Goal: Information Seeking & Learning: Learn about a topic

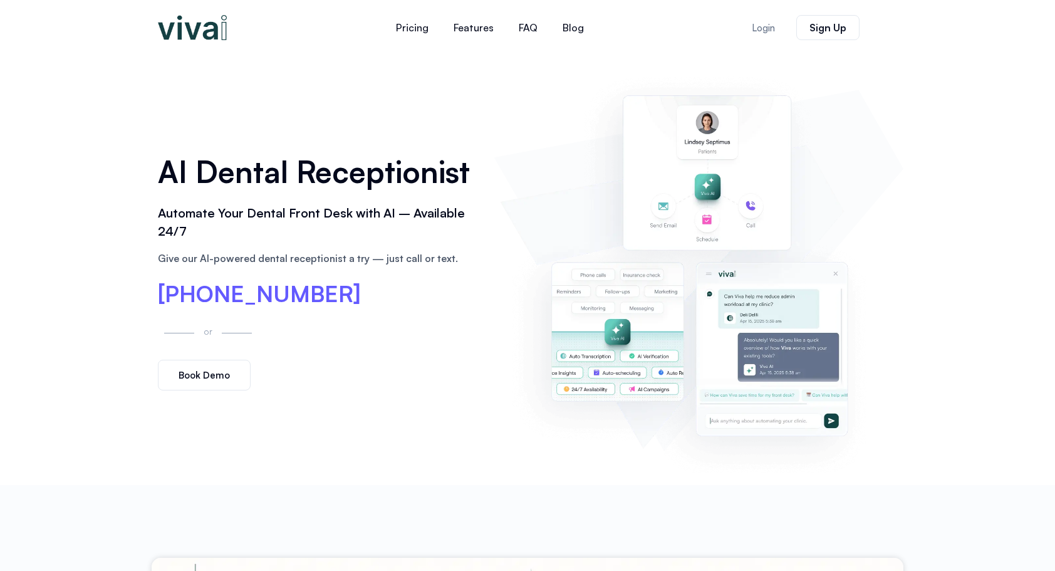
drag, startPoint x: 386, startPoint y: 183, endPoint x: 354, endPoint y: 206, distance: 39.0
drag, startPoint x: 354, startPoint y: 206, endPoint x: 279, endPoint y: 138, distance: 101.1
click at [279, 138] on div "AI Dental Receptionist Automate Your Dental Front Desk with AI – Available 24/7…" at bounding box center [528, 270] width 752 height 430
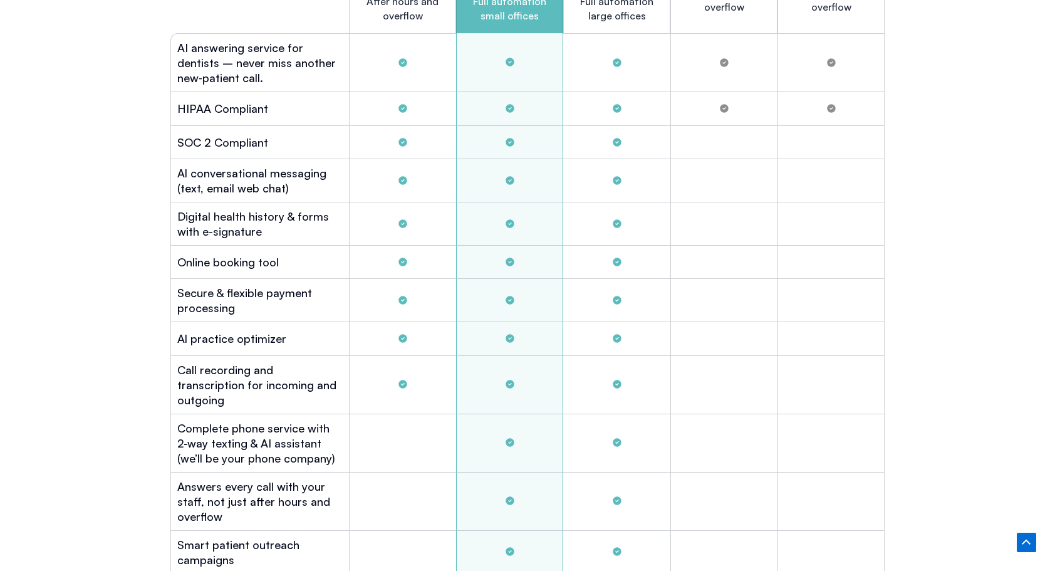
scroll to position [3274, 0]
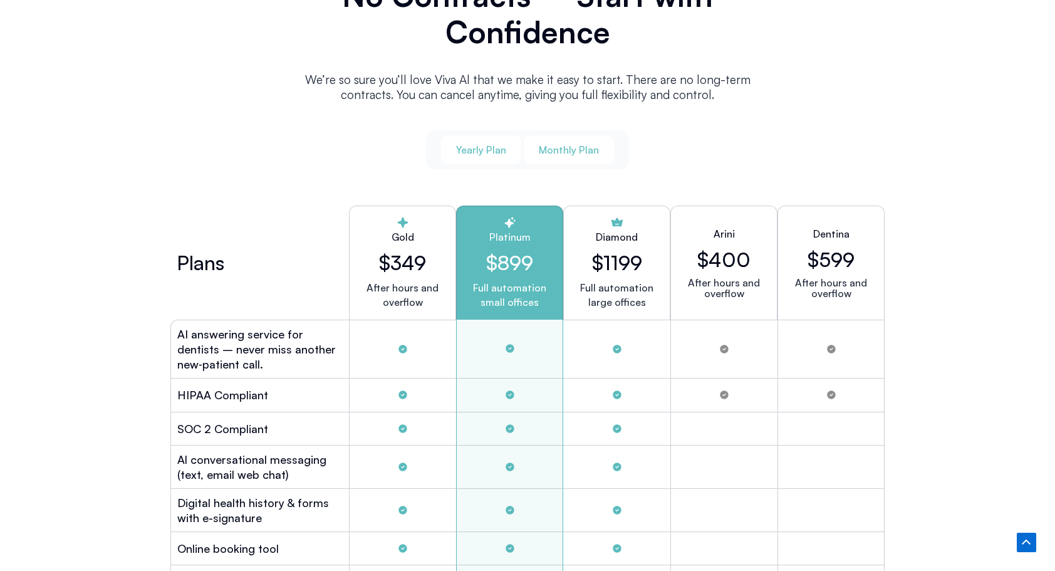
click at [569, 148] on span "Monthly Plan" at bounding box center [569, 150] width 60 height 14
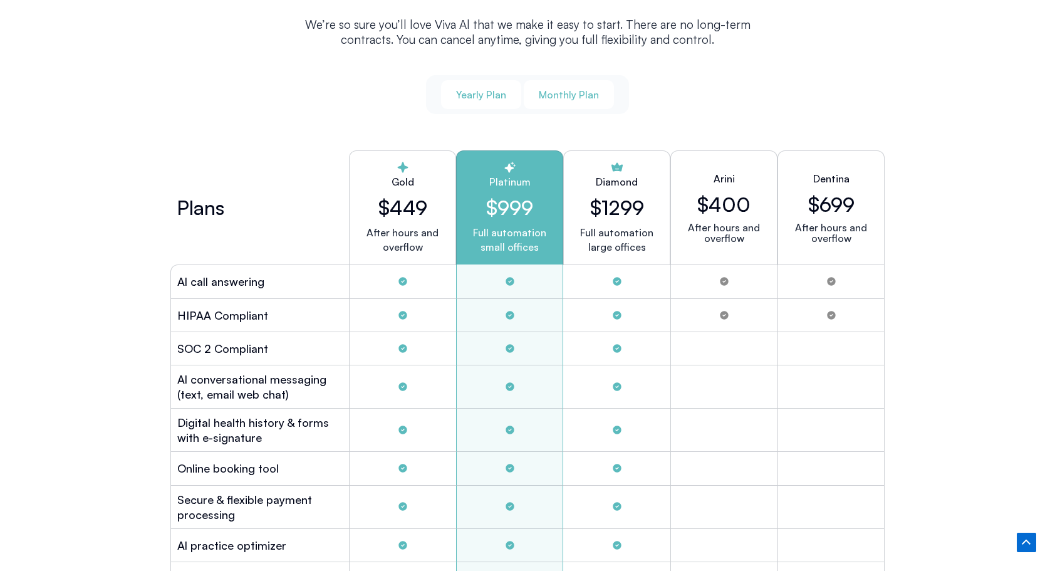
scroll to position [3337, 0]
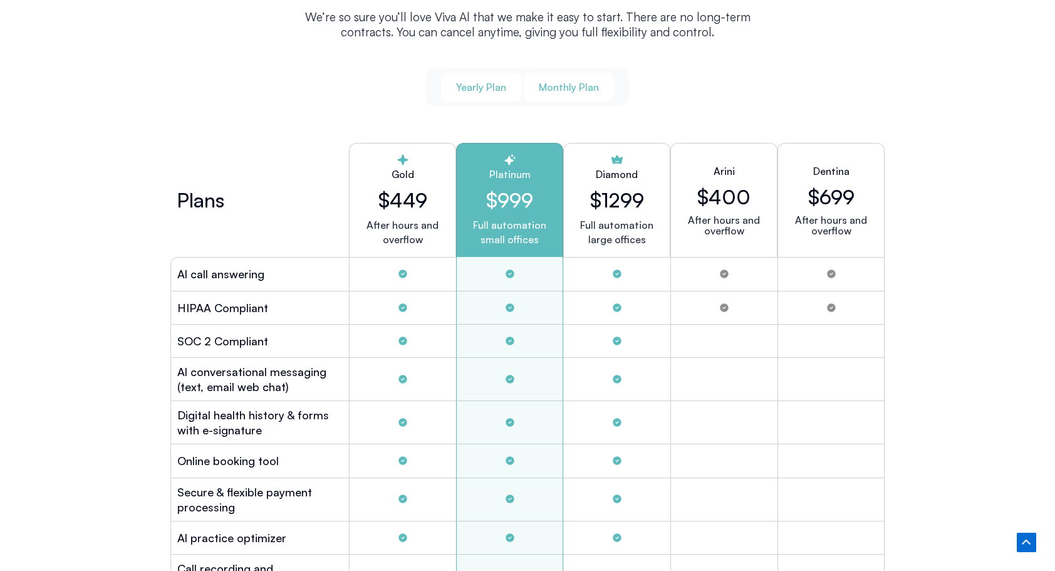
click at [473, 83] on span "Yearly Plan" at bounding box center [481, 87] width 50 height 14
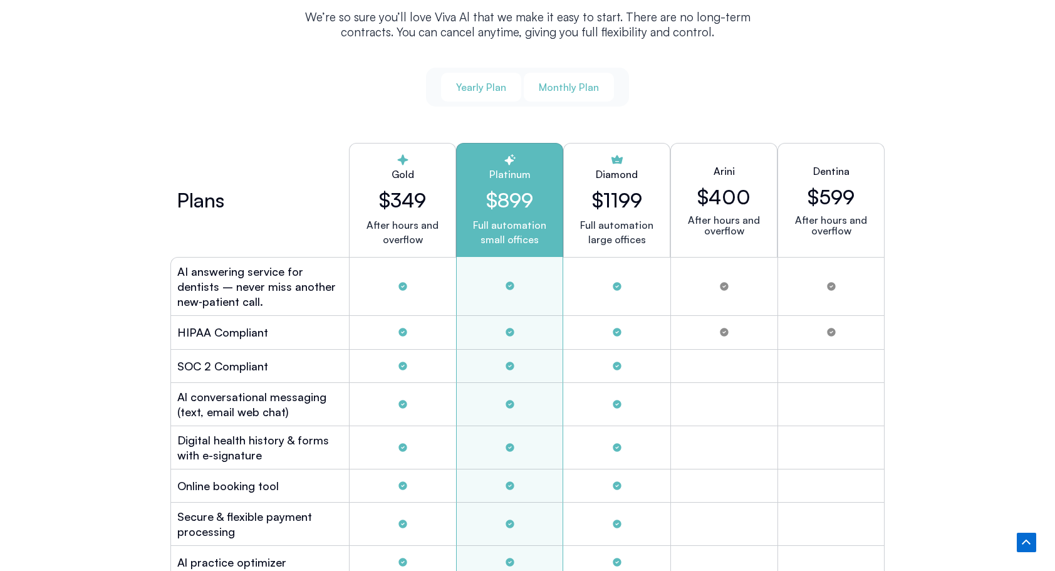
click at [550, 84] on span "Monthly Plan" at bounding box center [569, 87] width 60 height 14
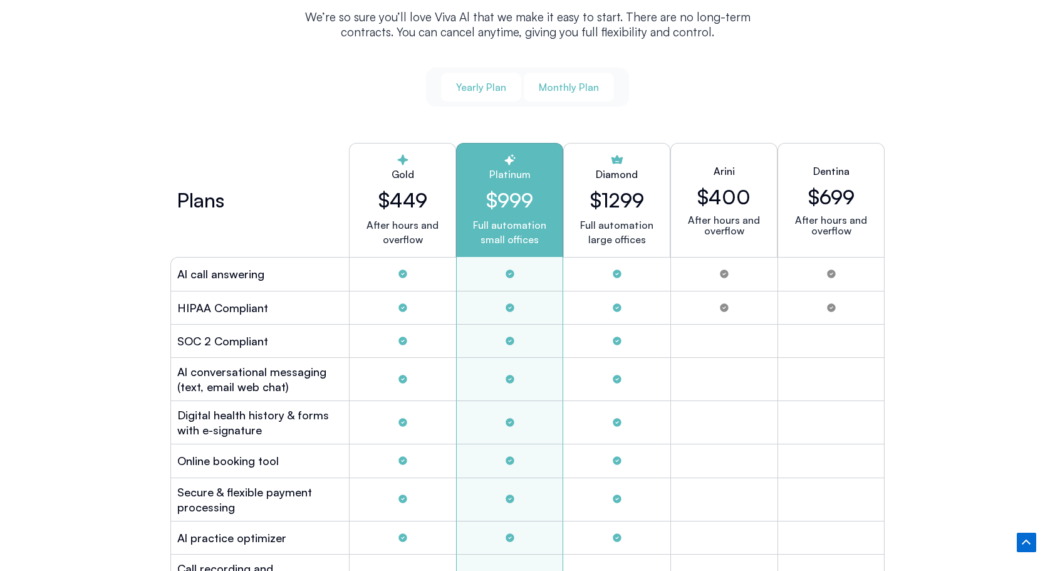
click at [490, 83] on span "Yearly Plan" at bounding box center [481, 87] width 50 height 14
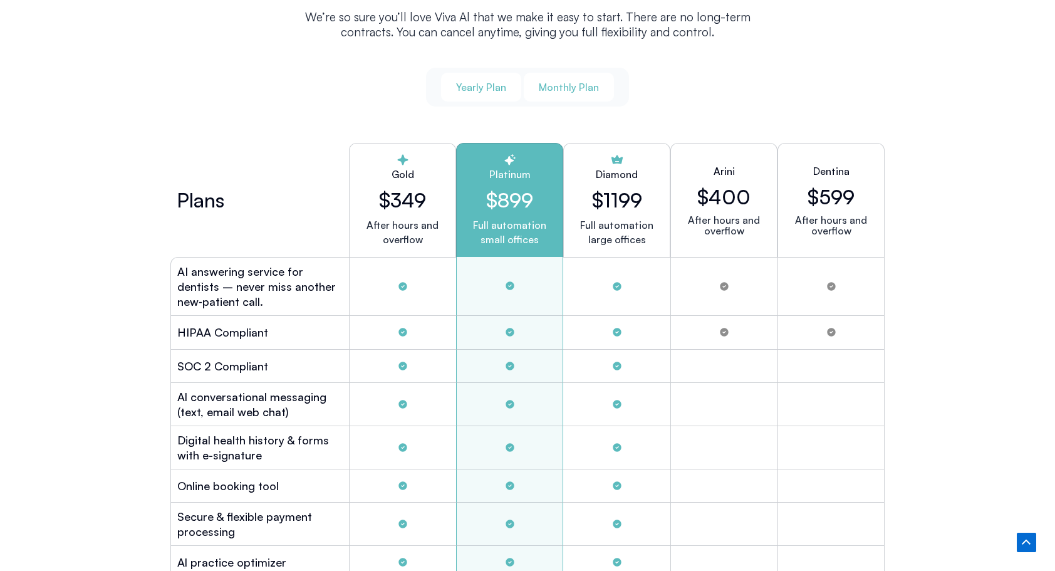
click at [555, 82] on span "Monthly Plan" at bounding box center [569, 87] width 60 height 14
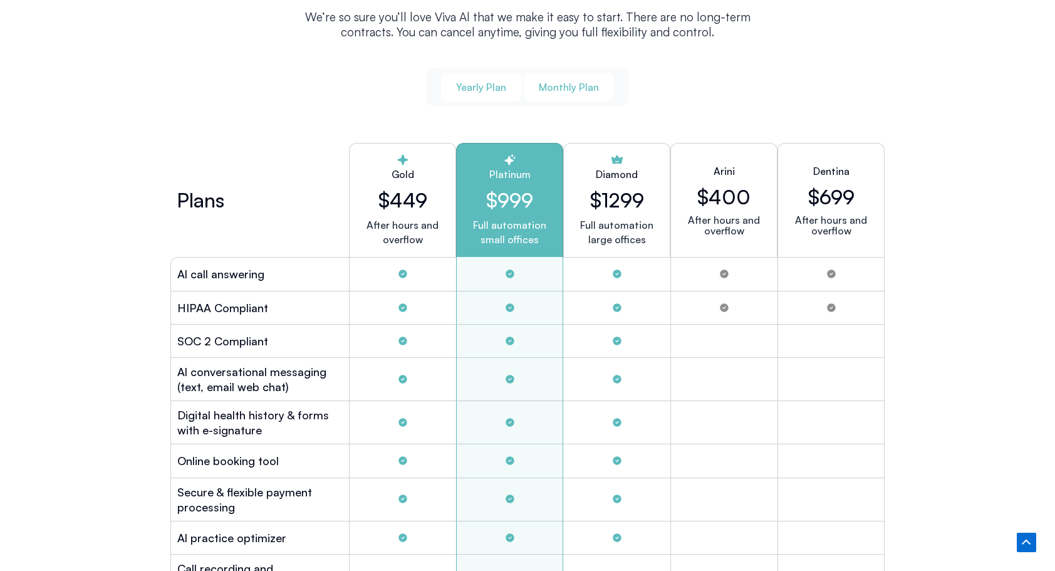
click at [507, 89] on button "Yearly Plan" at bounding box center [481, 87] width 80 height 29
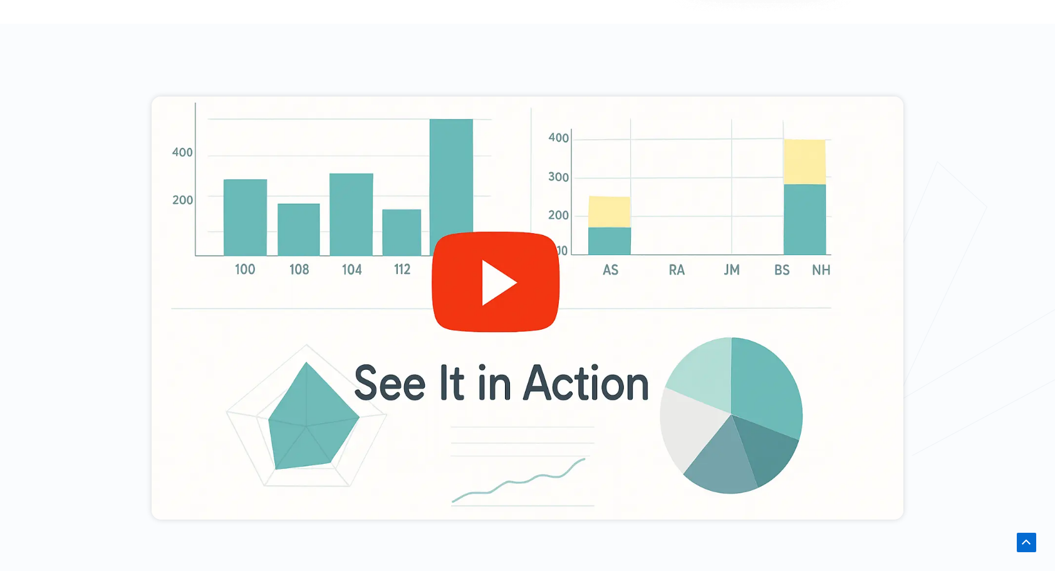
scroll to position [519, 0]
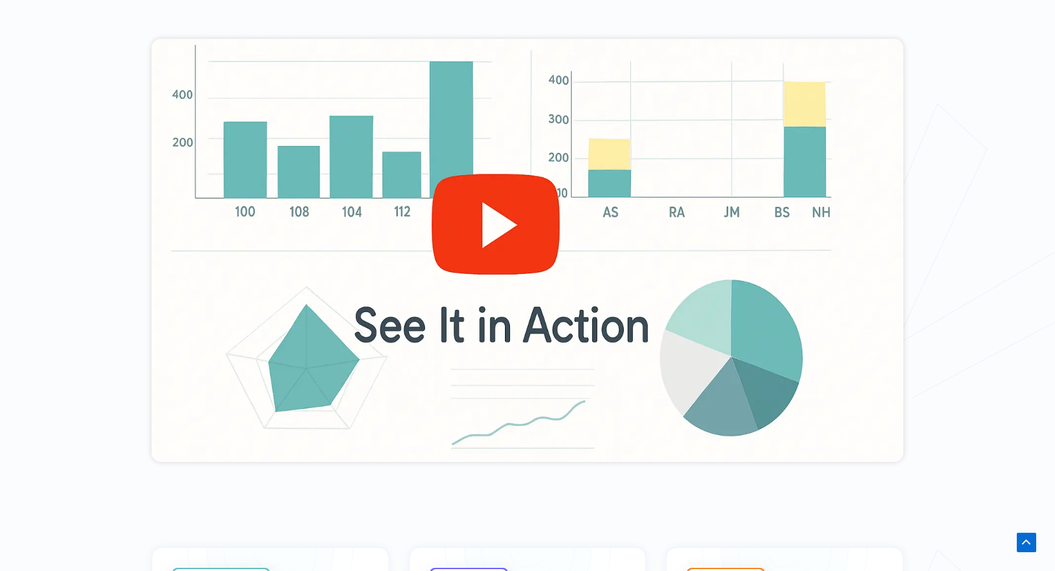
click at [461, 223] on div at bounding box center [528, 250] width 752 height 423
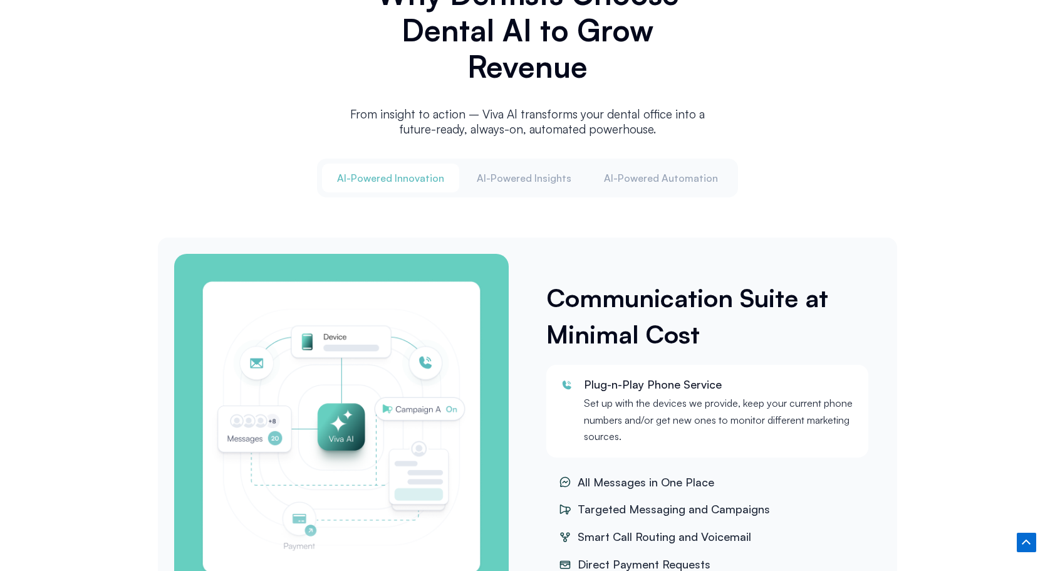
scroll to position [1503, 0]
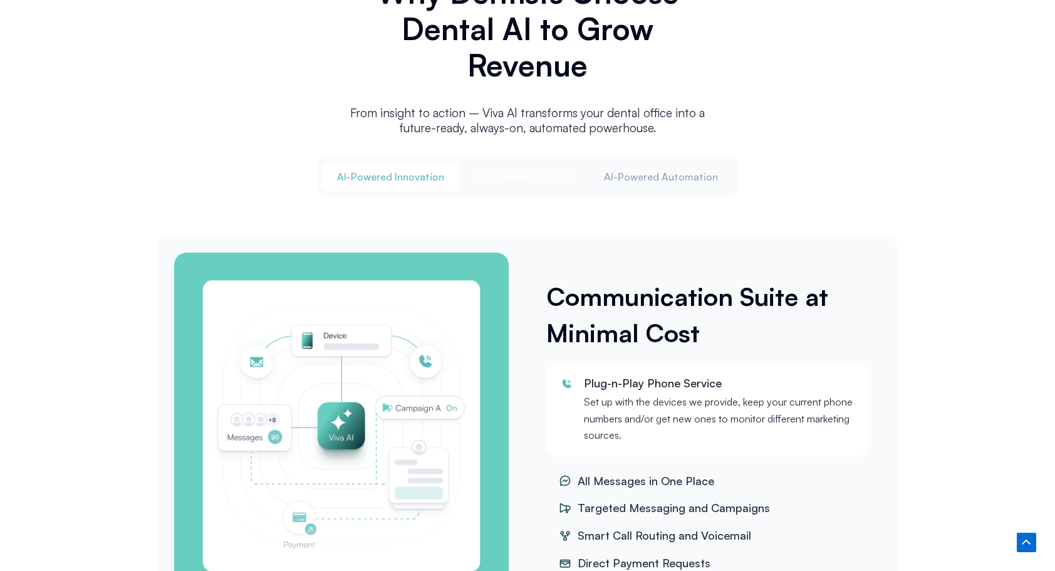
click at [524, 173] on span "Al-Powered Insights" at bounding box center [524, 177] width 95 height 14
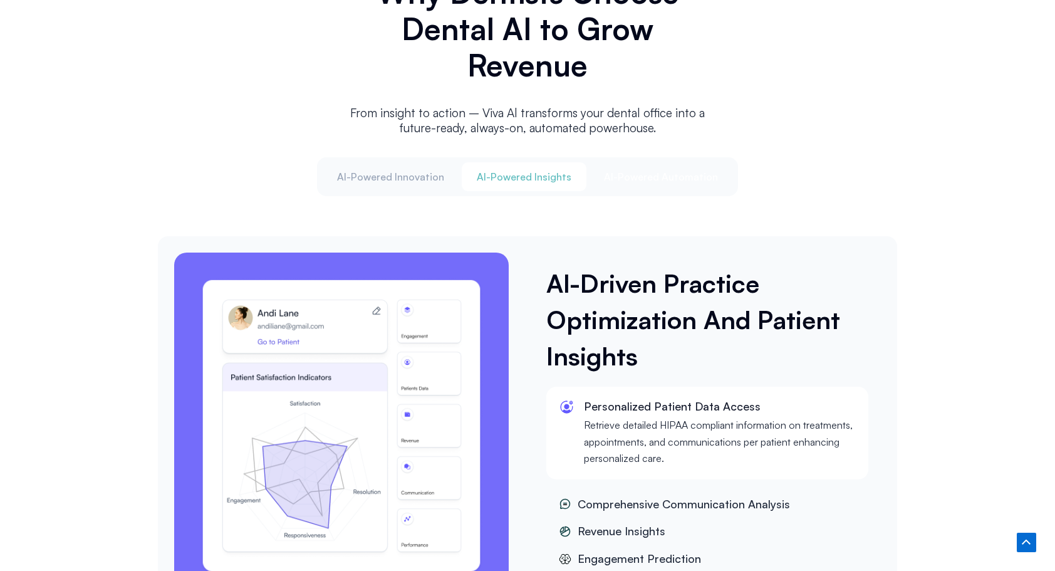
click at [635, 164] on button "Al-Powered Automation" at bounding box center [661, 176] width 144 height 29
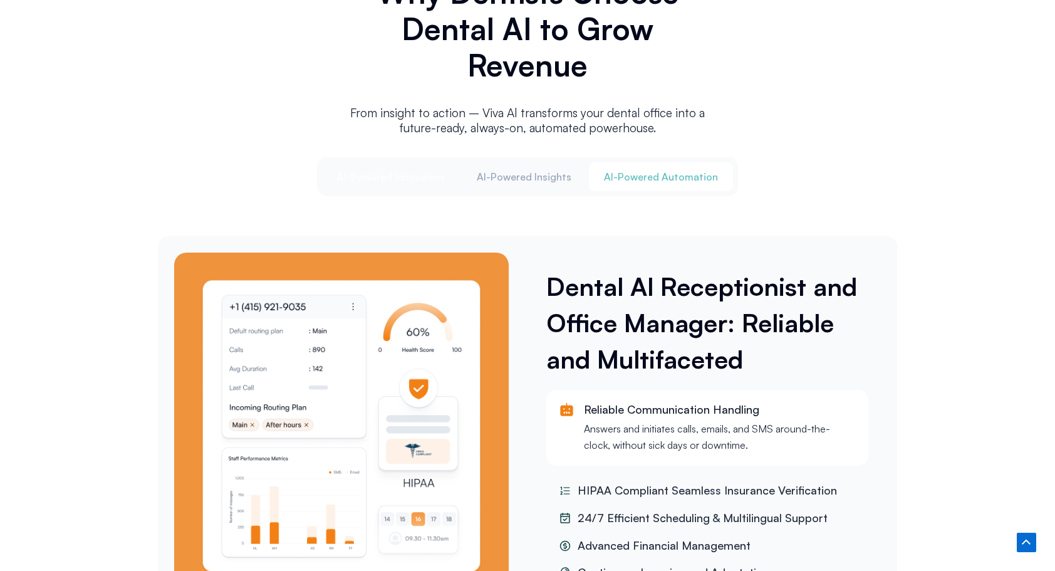
click at [423, 177] on span "Al-Powered Innovation" at bounding box center [390, 177] width 107 height 14
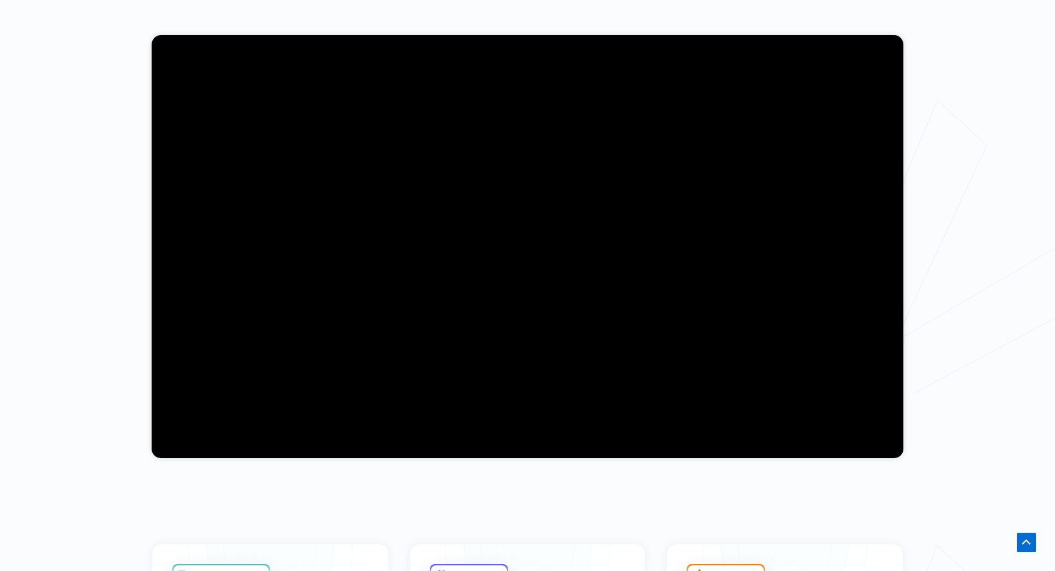
scroll to position [0, 0]
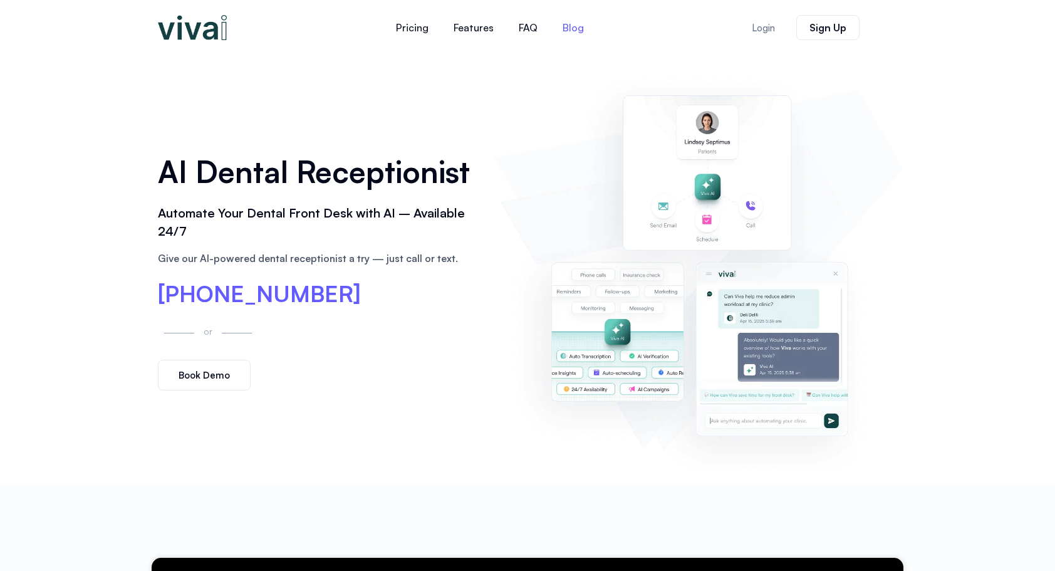
click at [572, 25] on link "Blog" at bounding box center [573, 28] width 46 height 30
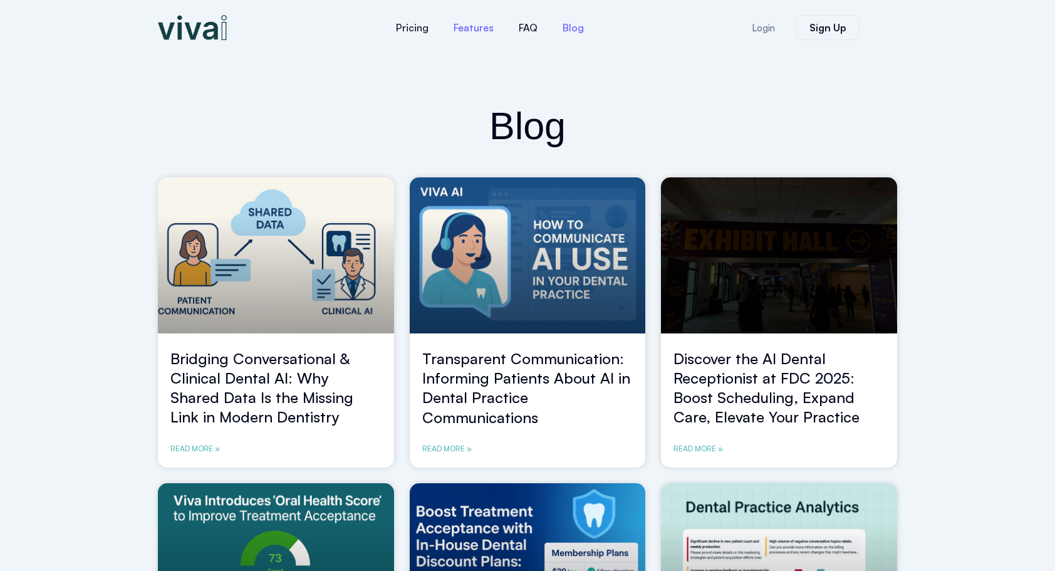
click at [470, 31] on link "Features" at bounding box center [473, 28] width 65 height 30
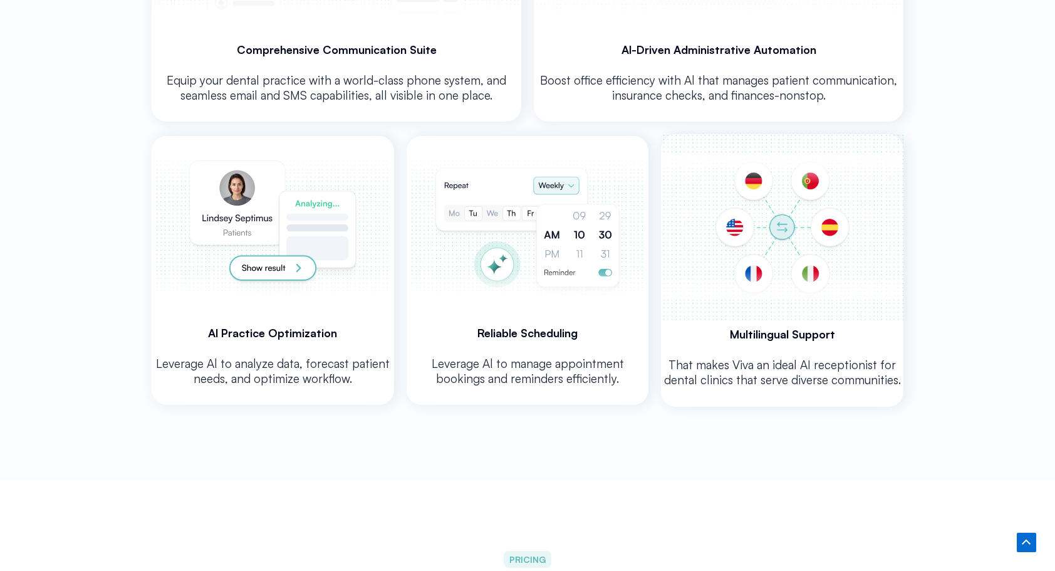
scroll to position [2689, 0]
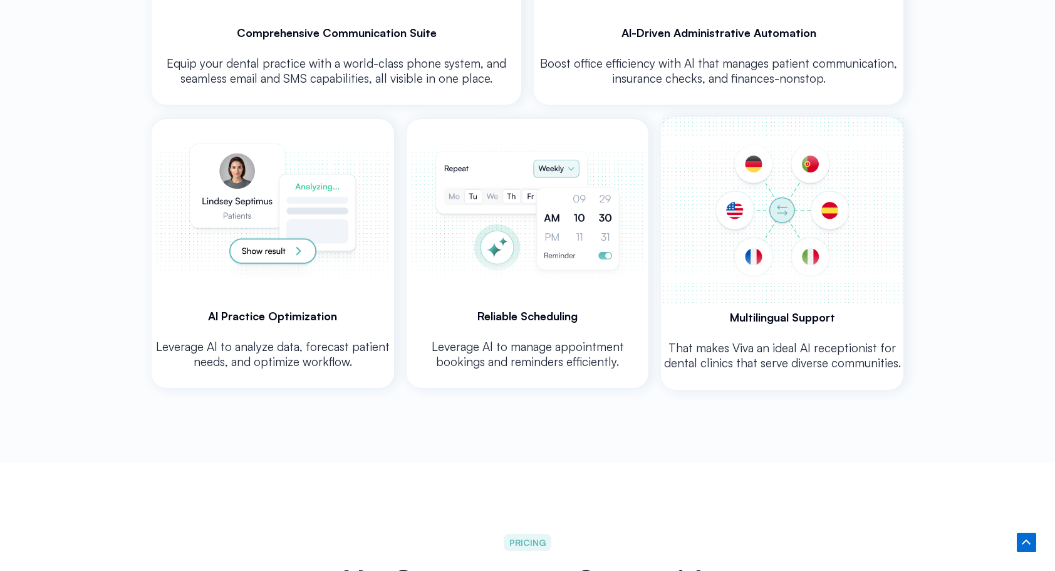
click at [359, 313] on h3 "Al Practice Optimization" at bounding box center [273, 315] width 242 height 15
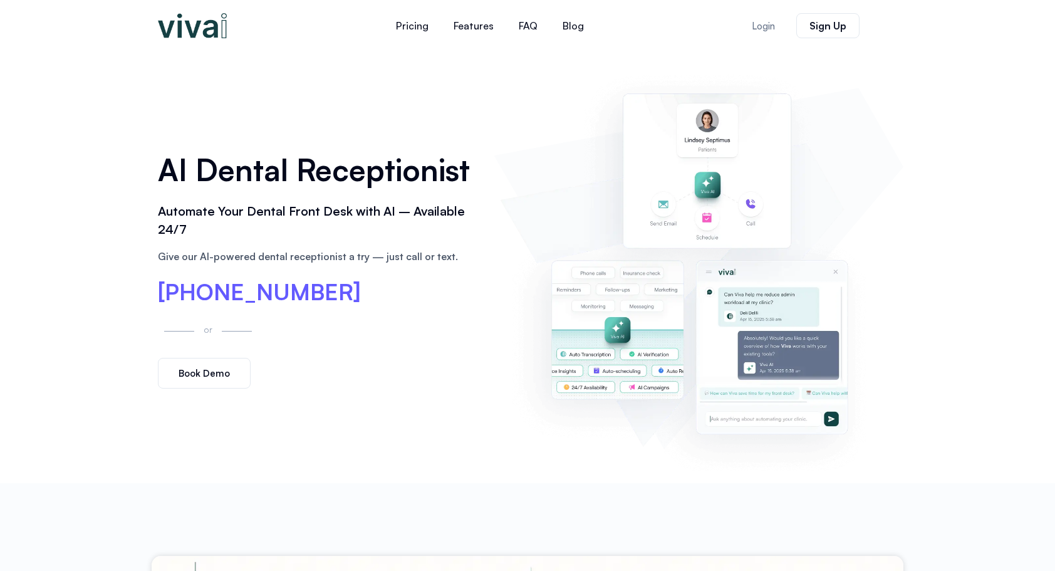
scroll to position [0, 0]
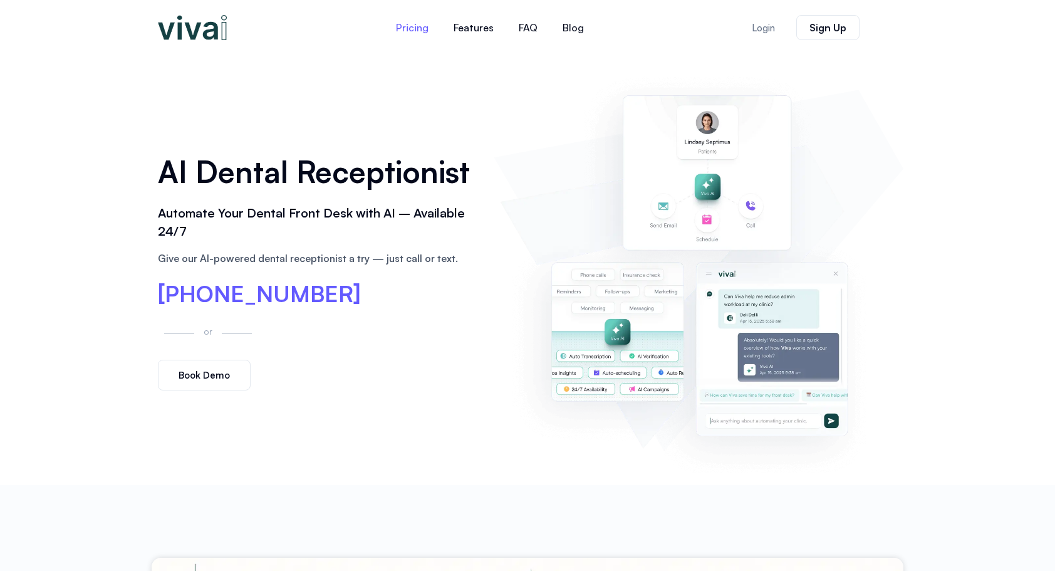
click at [416, 26] on link "Pricing" at bounding box center [412, 28] width 58 height 30
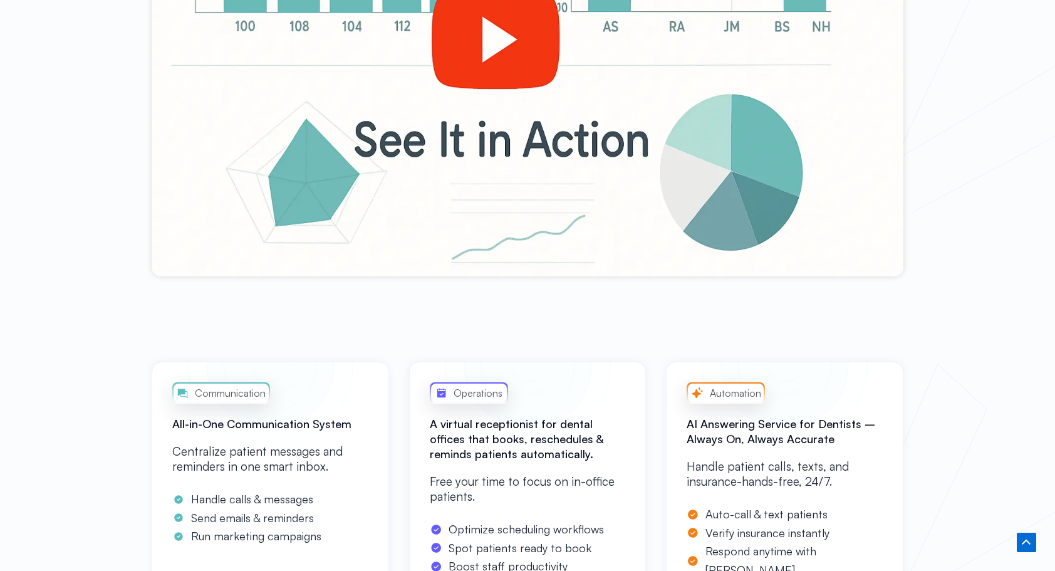
scroll to position [453, 0]
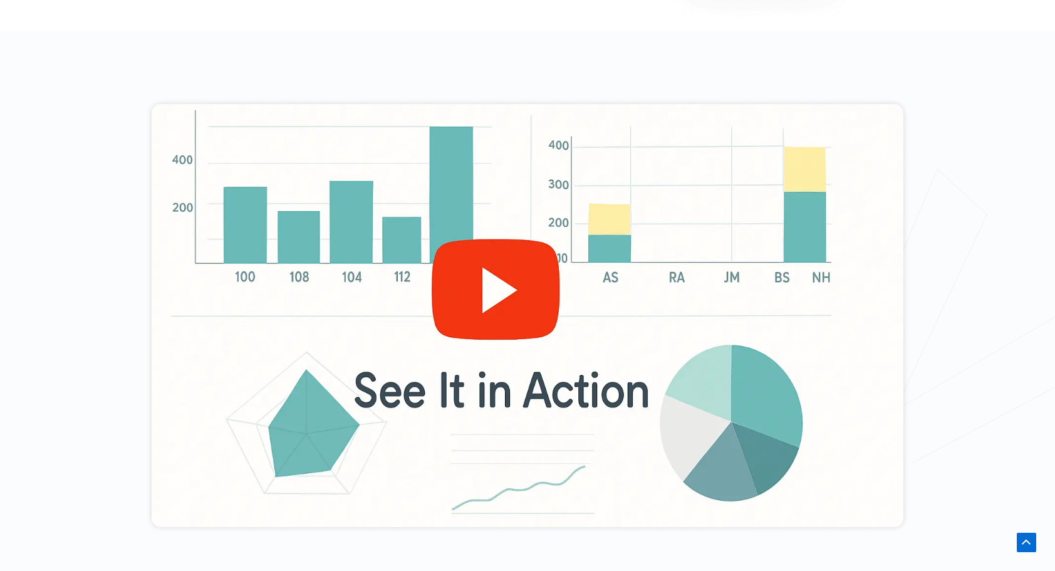
click at [511, 287] on div at bounding box center [528, 315] width 752 height 423
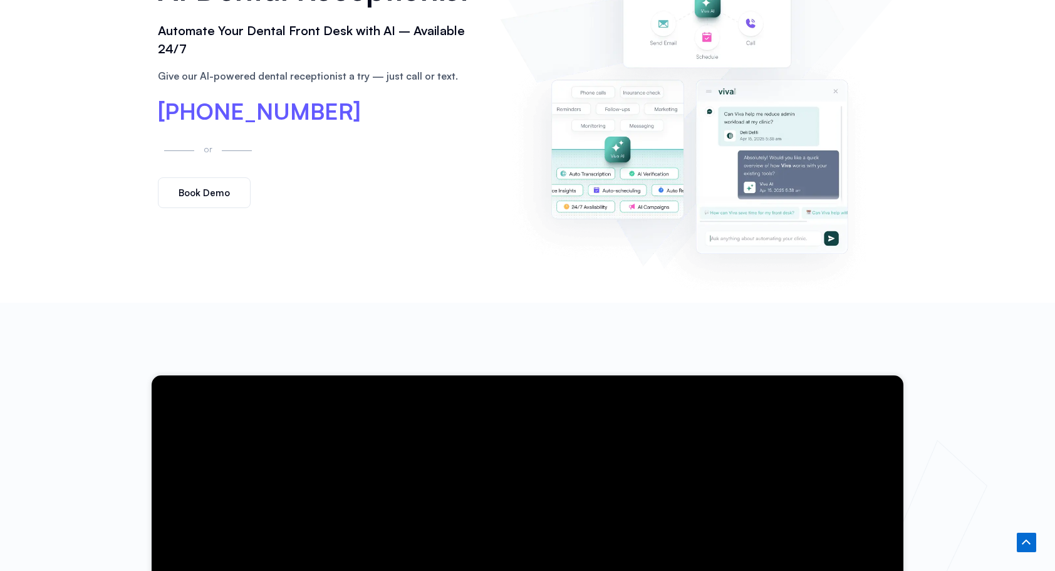
scroll to position [0, 0]
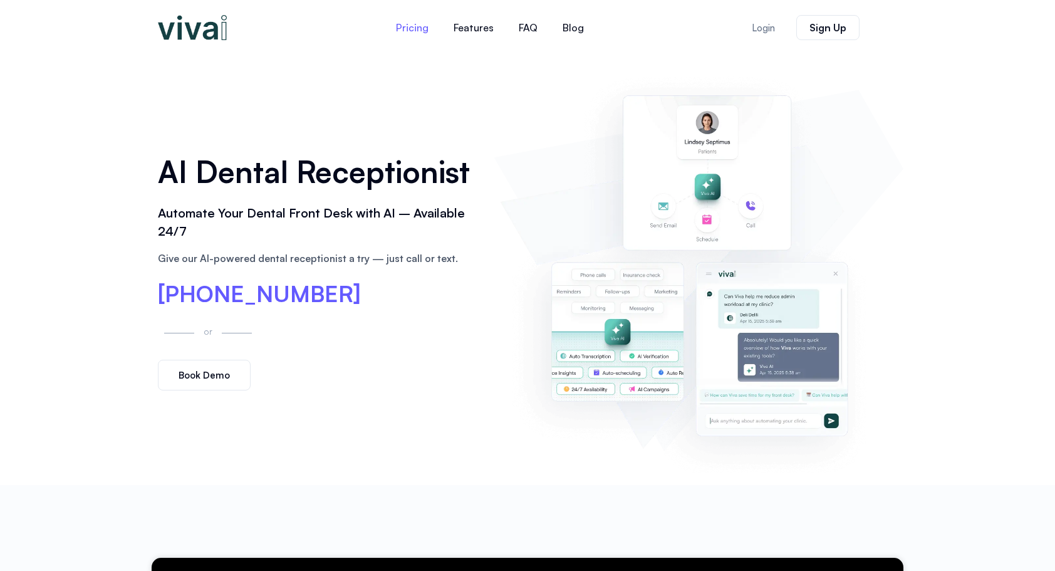
click at [410, 36] on link "Pricing" at bounding box center [412, 28] width 58 height 30
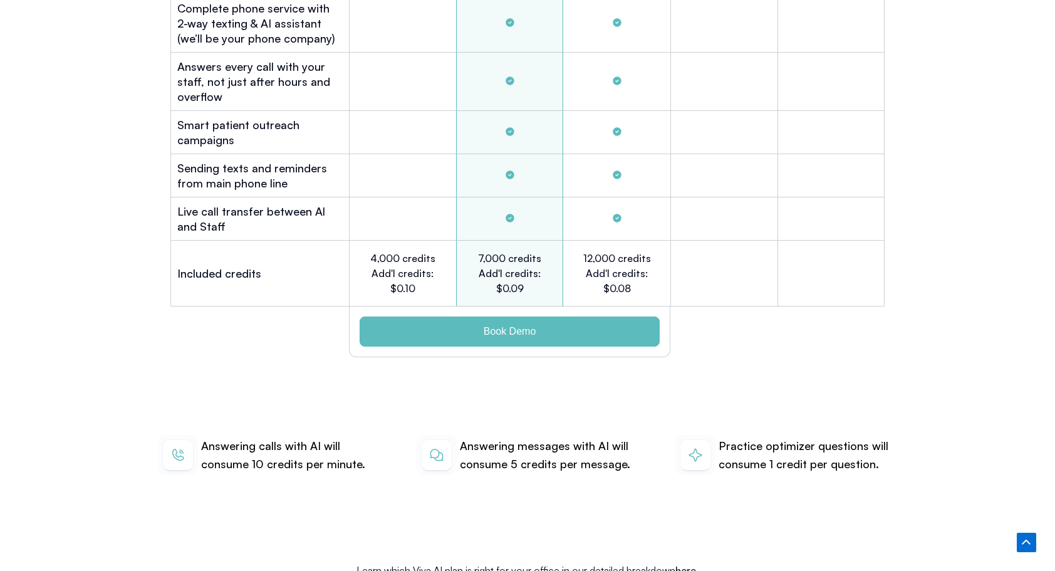
scroll to position [3981, 0]
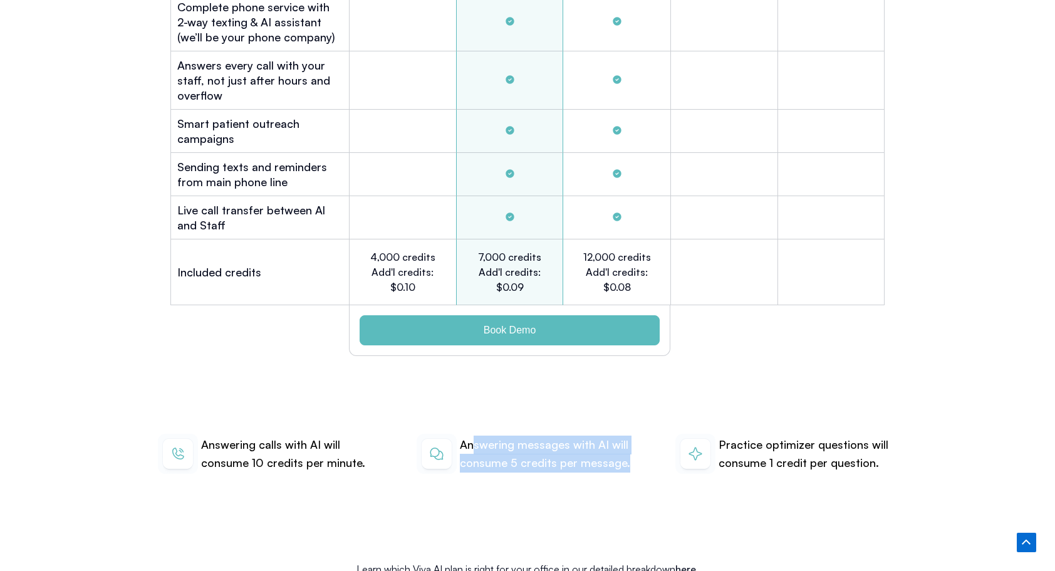
drag, startPoint x: 475, startPoint y: 417, endPoint x: 626, endPoint y: 438, distance: 153.0
click at [626, 438] on p "Answering messages with AI will consume 5 credits per message." at bounding box center [549, 453] width 178 height 37
click at [629, 437] on p "Answering messages with AI will consume 5 credits per message." at bounding box center [549, 453] width 178 height 37
click at [624, 450] on div "Answering messages with AI will consume 5 credits per message." at bounding box center [527, 453] width 222 height 41
click at [623, 441] on p "Answering messages with AI will consume 5 credits per message." at bounding box center [549, 453] width 178 height 37
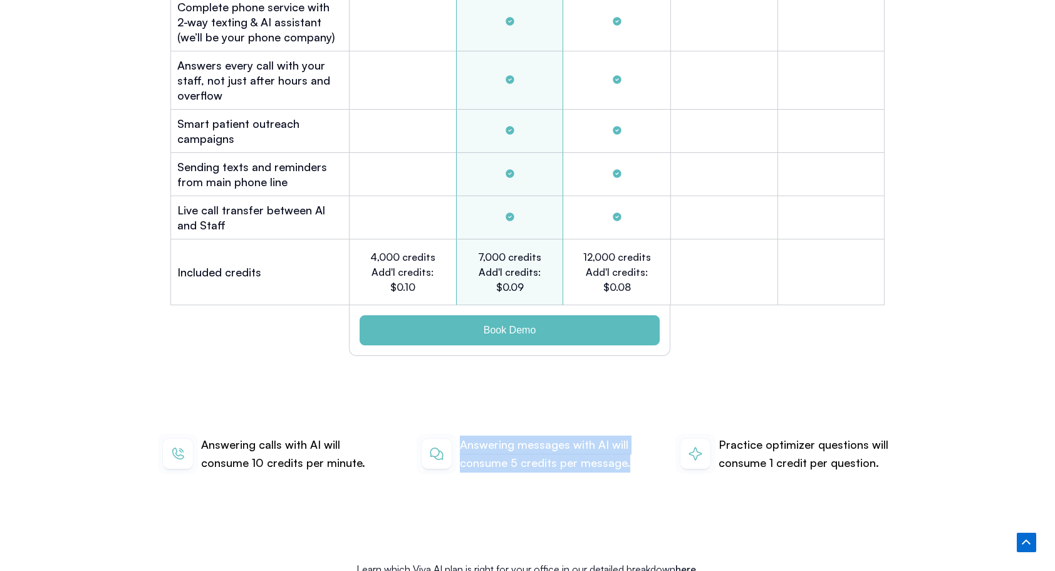
drag, startPoint x: 623, startPoint y: 441, endPoint x: 463, endPoint y: 423, distance: 161.3
click at [463, 435] on p "Answering messages with AI will consume 5 credits per message." at bounding box center [549, 453] width 178 height 37
click at [559, 435] on p "Answering messages with AI will consume 5 credits per message." at bounding box center [549, 453] width 178 height 37
click at [597, 437] on p "Answering messages with AI will consume 5 credits per message." at bounding box center [549, 453] width 178 height 37
drag, startPoint x: 610, startPoint y: 436, endPoint x: 461, endPoint y: 425, distance: 149.5
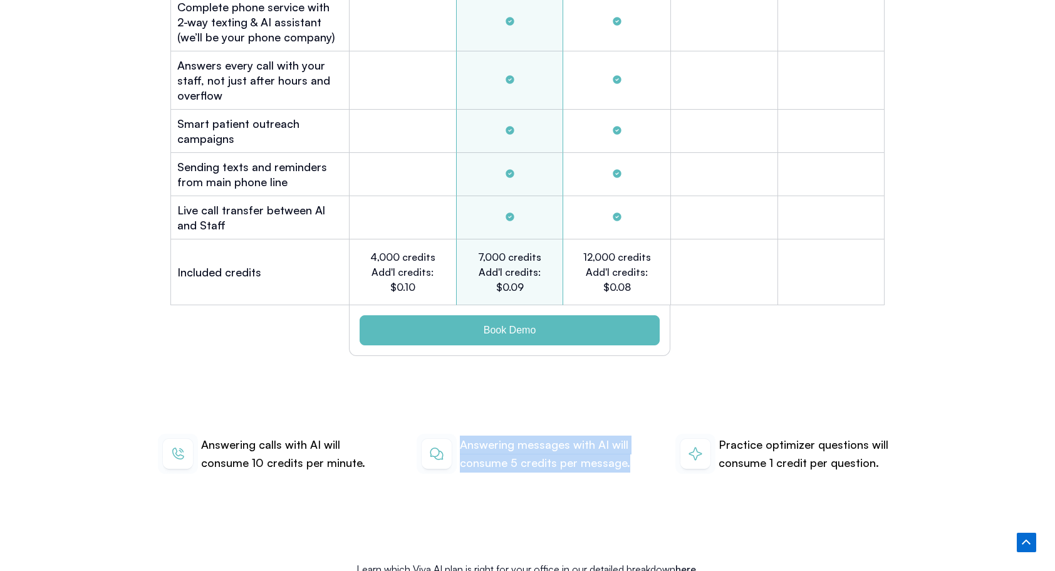
click at [461, 435] on p "Answering messages with AI will consume 5 credits per message." at bounding box center [549, 453] width 178 height 37
copy p "Answering messages with AI will consume 5 credits per message."
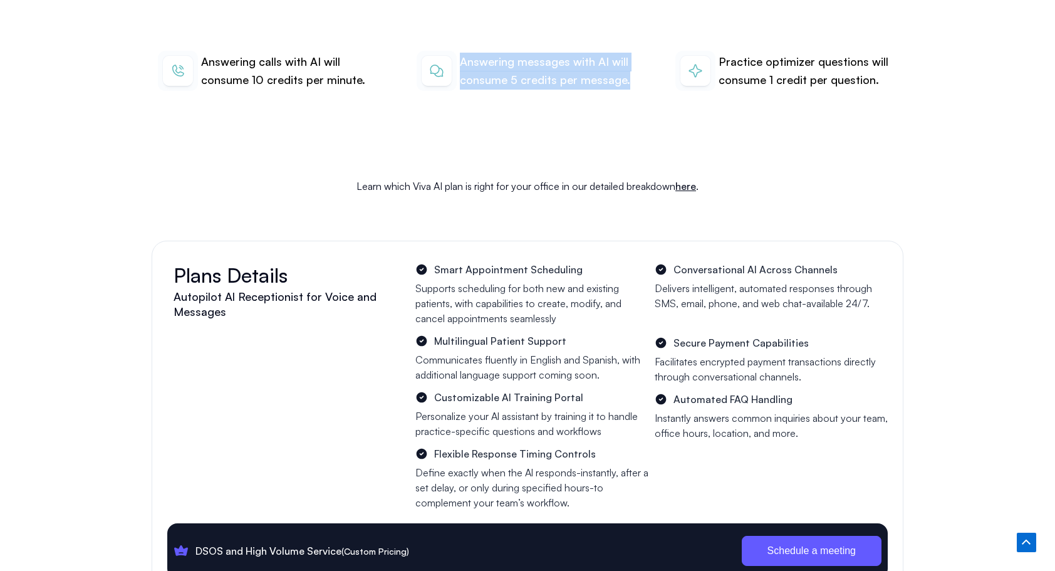
scroll to position [4357, 0]
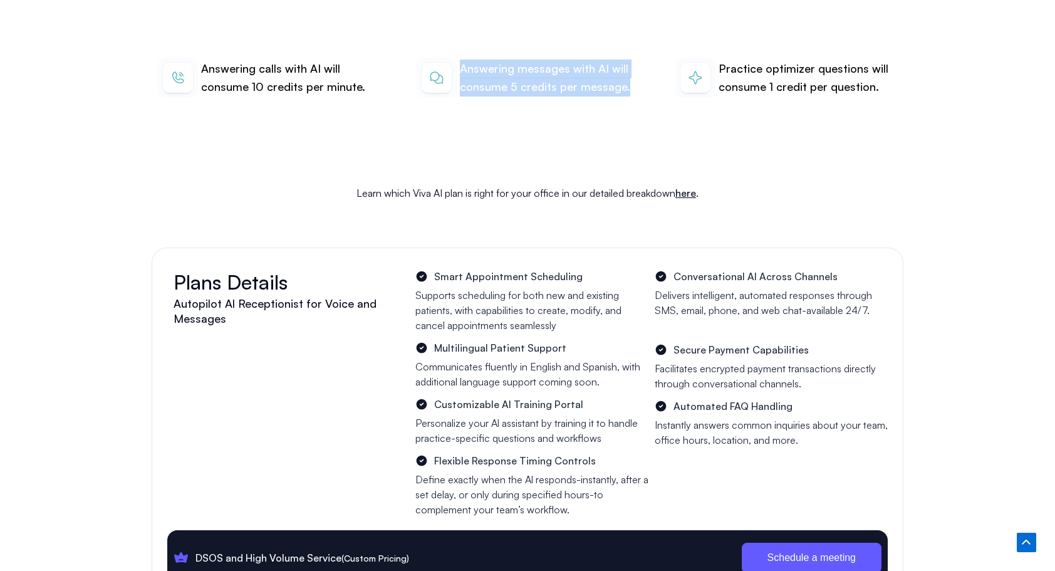
click at [682, 187] on link "here" at bounding box center [685, 193] width 21 height 13
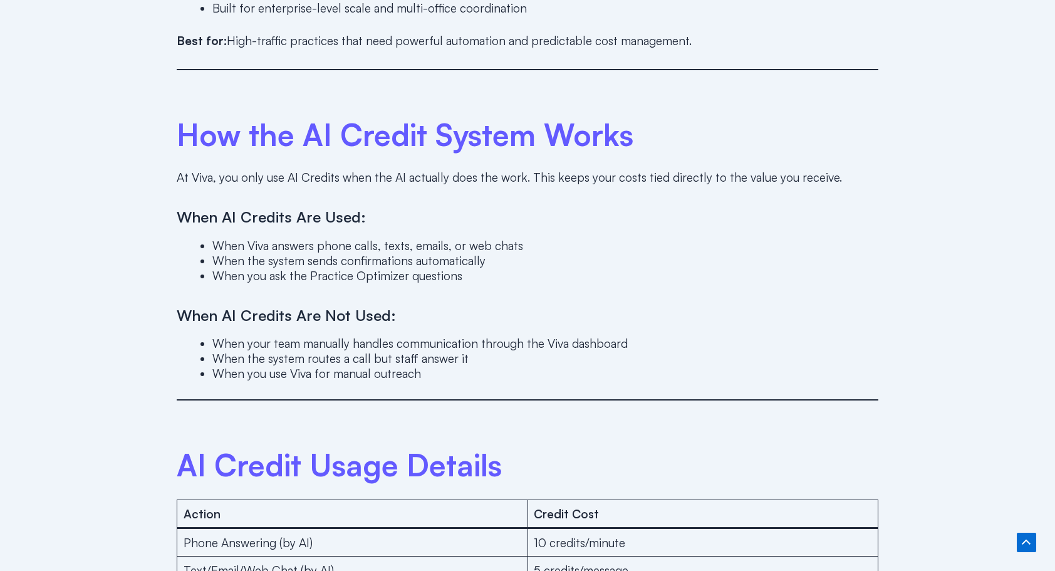
scroll to position [2067, 0]
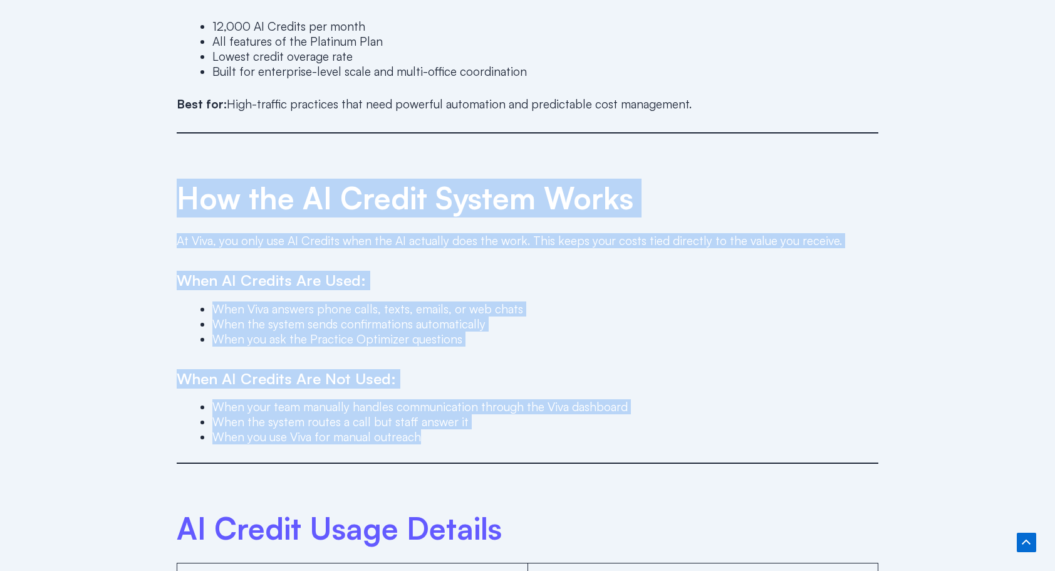
drag, startPoint x: 177, startPoint y: 188, endPoint x: 477, endPoint y: 421, distance: 380.7
click at [477, 421] on div "Dental practices have unique communication needs. Some want to experiment with …" at bounding box center [527, 82] width 701 height 2855
copy div "How the AI Credit System Works At Viva, you only use AI Credits when the AI act…"
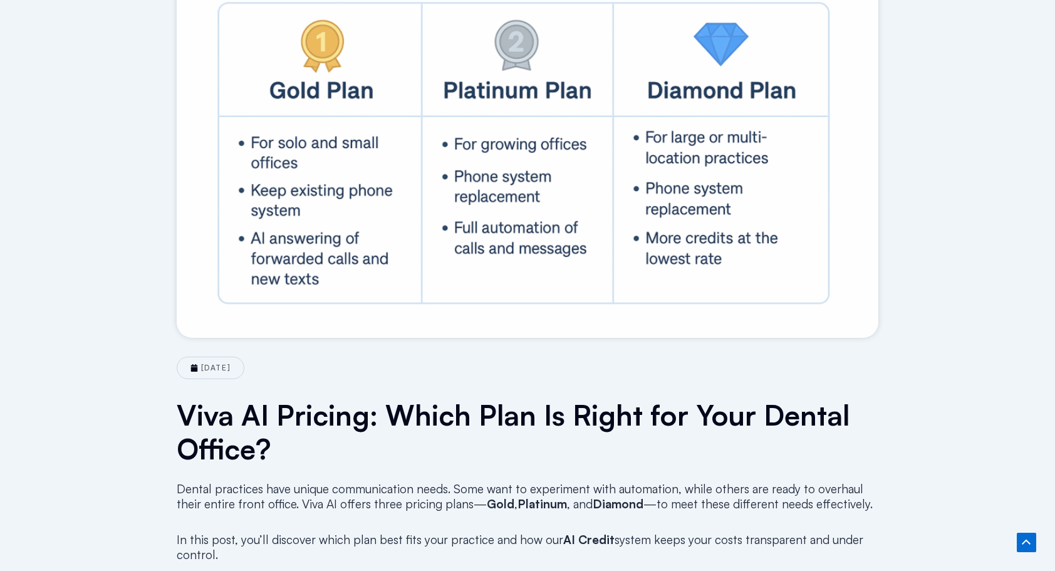
scroll to position [0, 0]
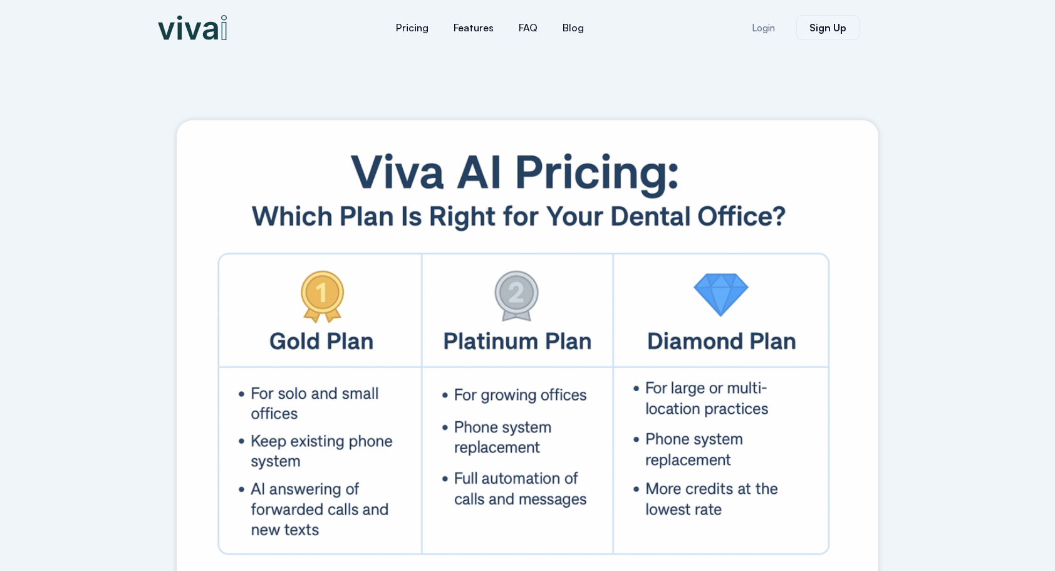
click at [198, 31] on img at bounding box center [192, 27] width 69 height 25
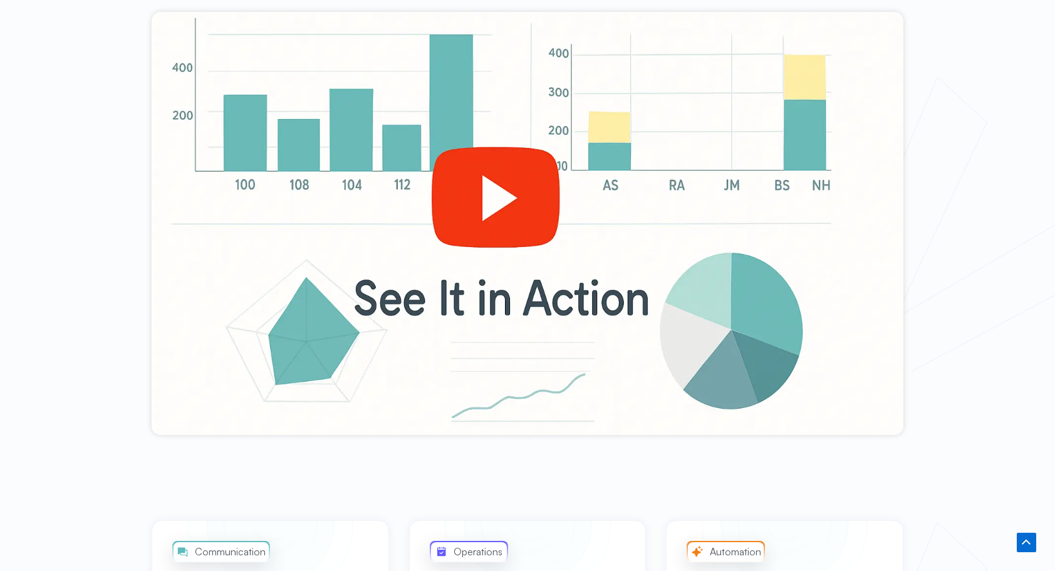
scroll to position [501, 0]
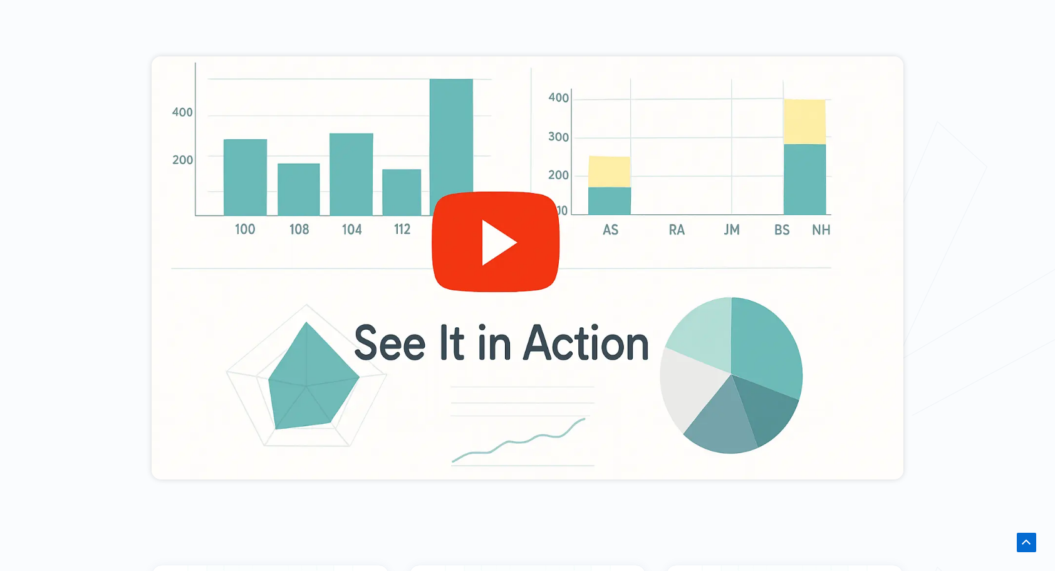
click at [500, 239] on div at bounding box center [528, 267] width 752 height 423
